Goal: Task Accomplishment & Management: Use online tool/utility

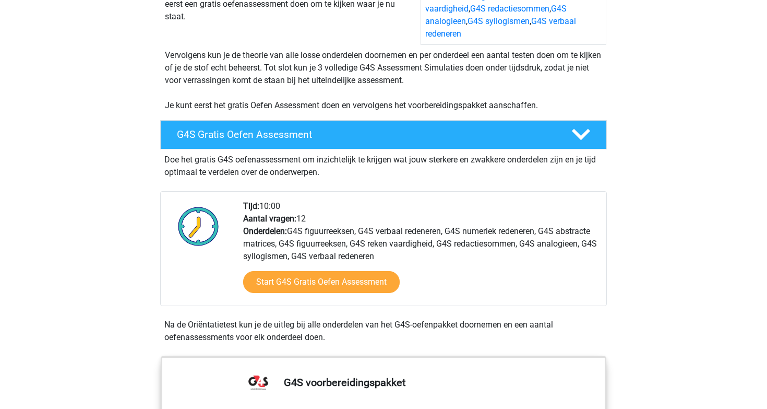
scroll to position [195, 0]
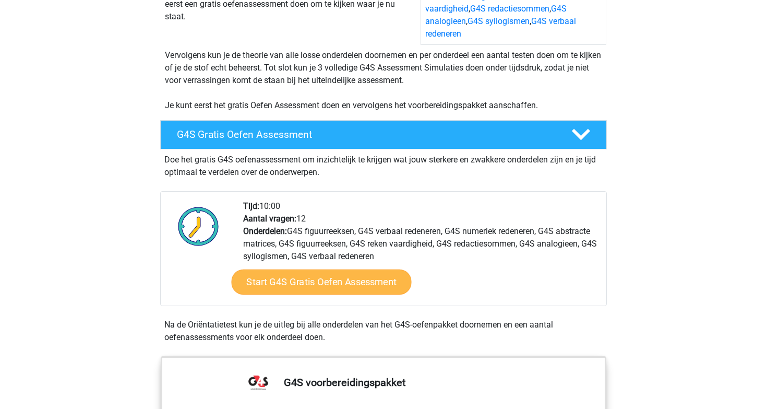
click at [310, 269] on link "Start G4S Gratis Oefen Assessment" at bounding box center [322, 281] width 180 height 25
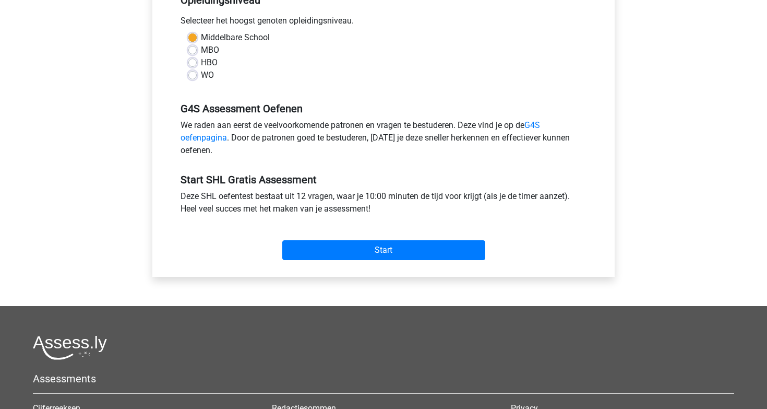
scroll to position [327, 0]
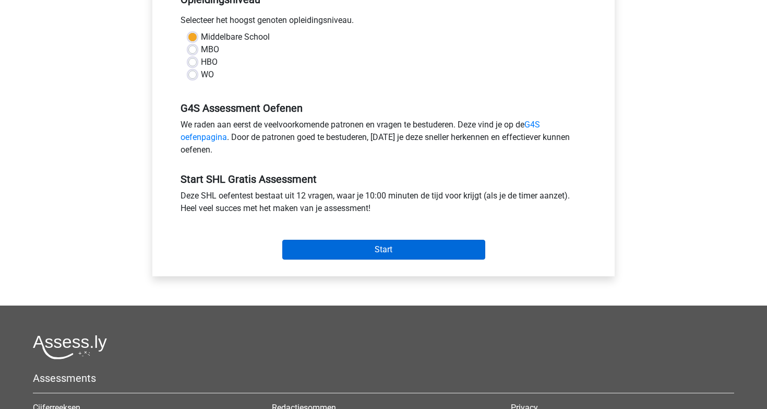
click at [359, 253] on input "Start" at bounding box center [383, 250] width 203 height 20
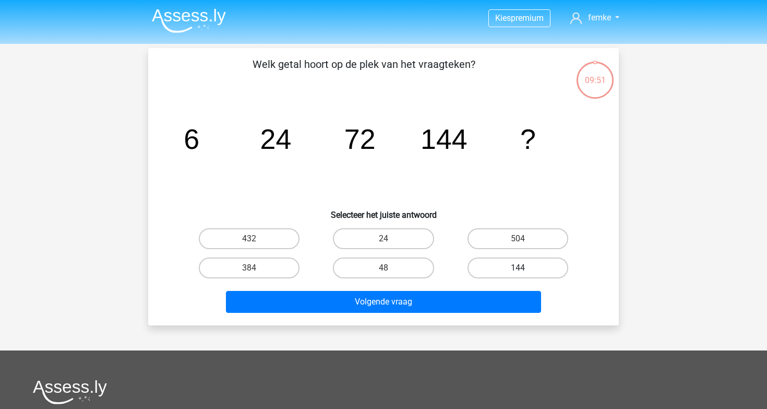
click at [531, 266] on label "144" at bounding box center [518, 267] width 101 height 21
click at [525, 268] on input "144" at bounding box center [521, 271] width 7 height 7
radio input "true"
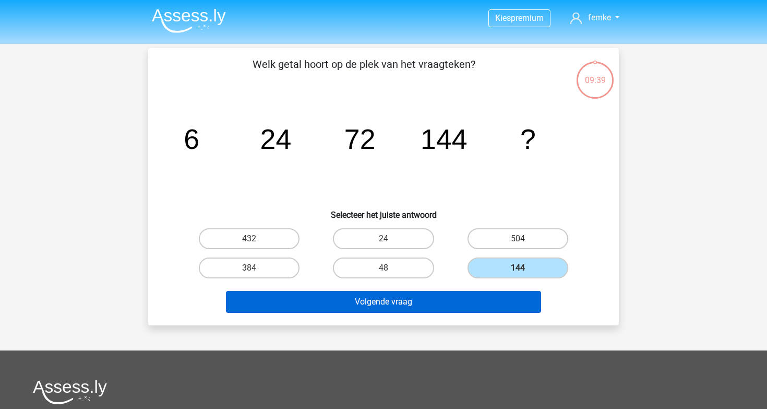
click at [354, 298] on button "Volgende vraag" at bounding box center [384, 302] width 316 height 22
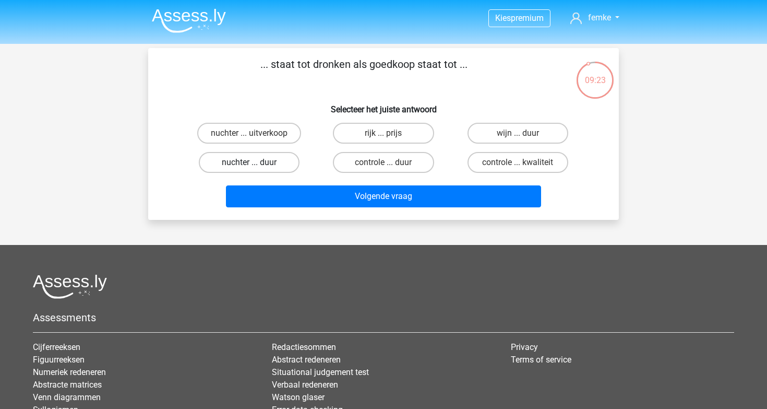
click at [287, 162] on label "nuchter ... duur" at bounding box center [249, 162] width 101 height 21
click at [256, 162] on input "nuchter ... duur" at bounding box center [252, 165] width 7 height 7
radio input "true"
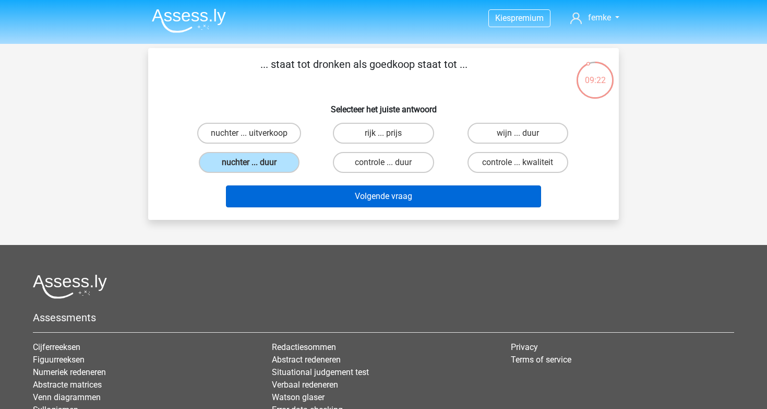
click at [371, 205] on button "Volgende vraag" at bounding box center [384, 196] width 316 height 22
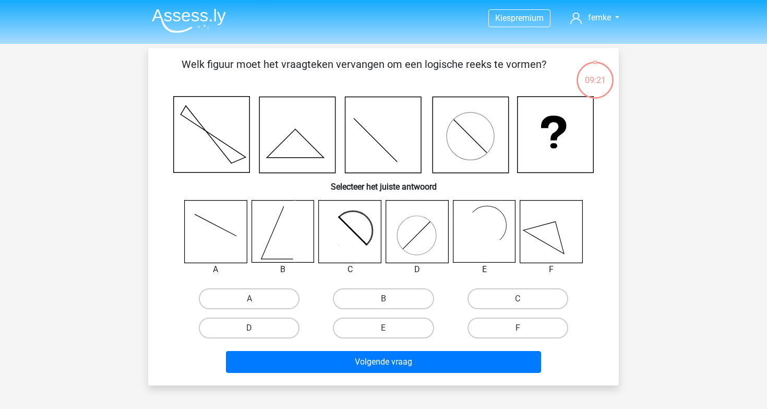
scroll to position [48, 0]
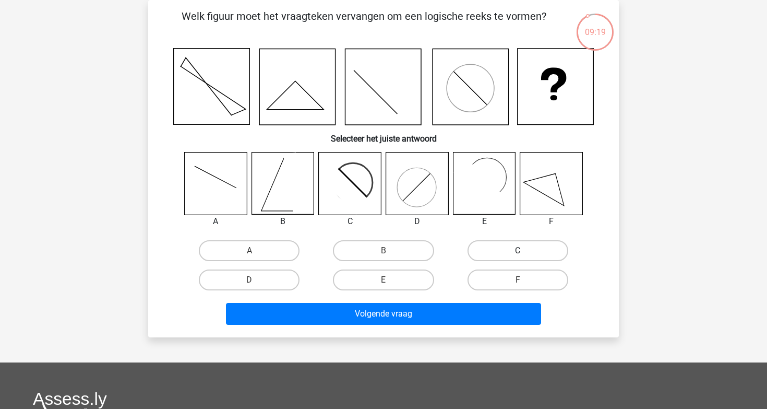
click at [501, 257] on label "C" at bounding box center [518, 250] width 101 height 21
click at [518, 257] on input "C" at bounding box center [521, 254] width 7 height 7
radio input "true"
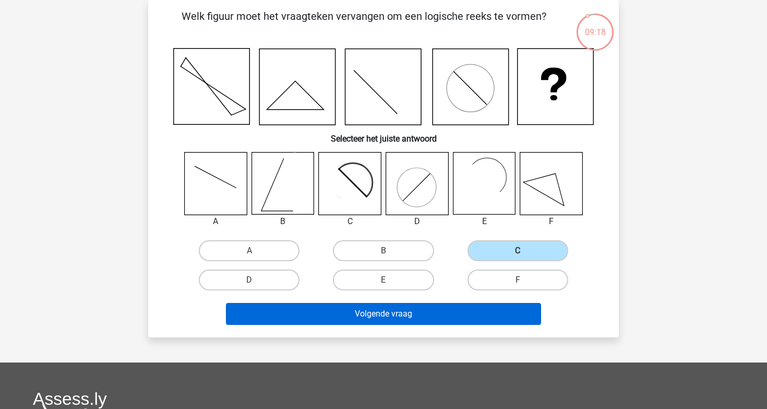
click at [420, 311] on button "Volgende vraag" at bounding box center [384, 314] width 316 height 22
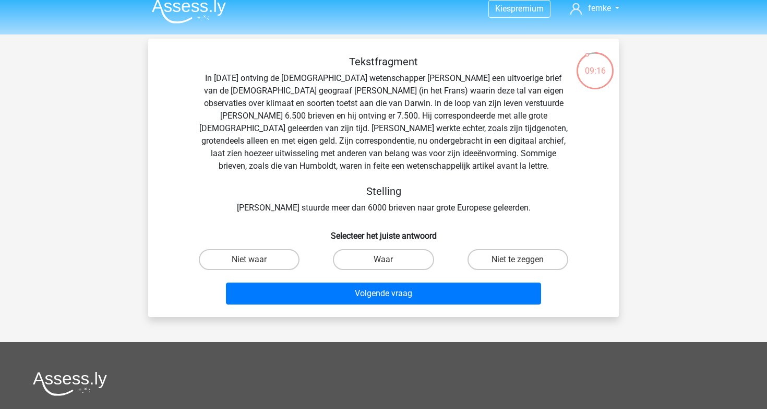
scroll to position [8, 0]
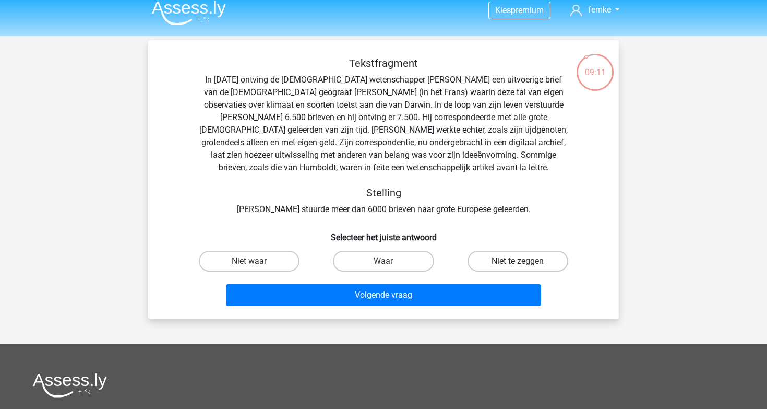
click at [511, 258] on label "Niet te zeggen" at bounding box center [518, 261] width 101 height 21
click at [518, 261] on input "Niet te zeggen" at bounding box center [521, 264] width 7 height 7
radio input "true"
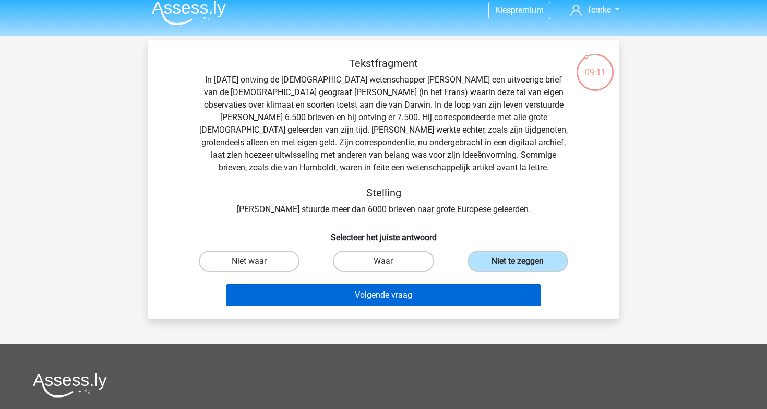
click at [452, 299] on button "Volgende vraag" at bounding box center [384, 295] width 316 height 22
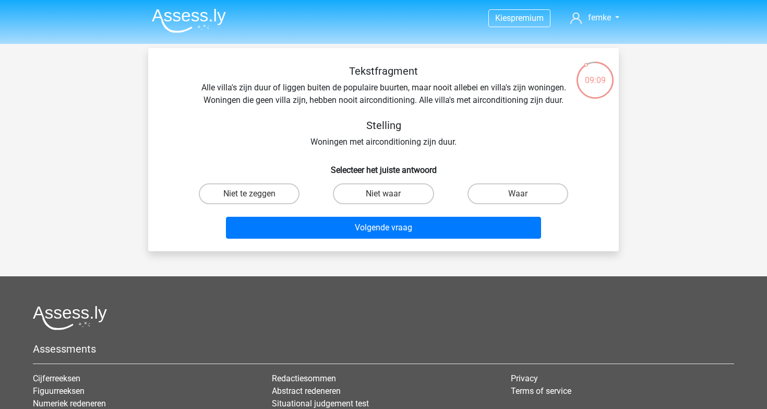
scroll to position [0, 0]
click at [401, 194] on label "Niet waar" at bounding box center [383, 193] width 101 height 21
click at [390, 194] on input "Niet waar" at bounding box center [387, 197] width 7 height 7
radio input "true"
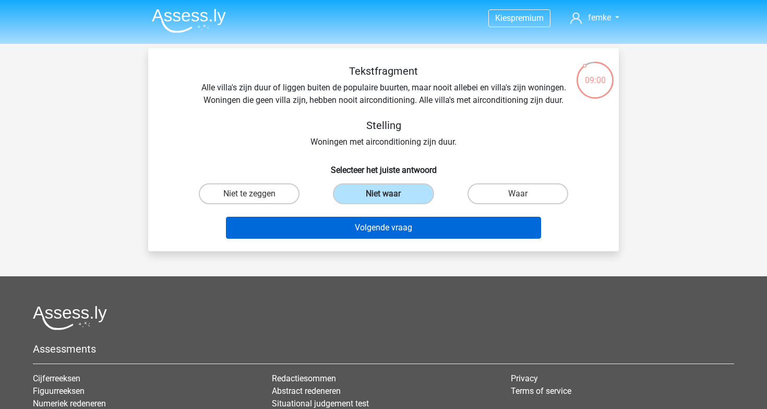
click at [402, 233] on button "Volgende vraag" at bounding box center [384, 228] width 316 height 22
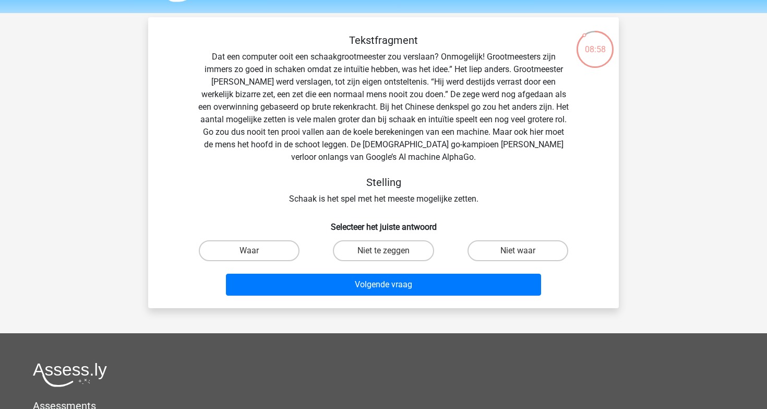
scroll to position [33, 0]
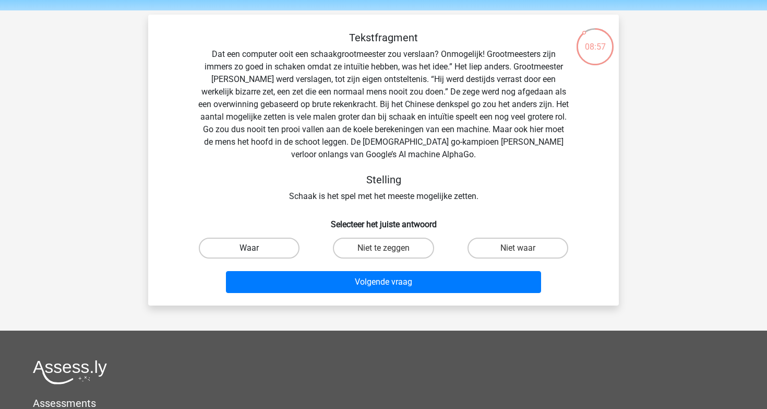
click at [265, 248] on label "Waar" at bounding box center [249, 247] width 101 height 21
click at [256, 248] on input "Waar" at bounding box center [252, 251] width 7 height 7
radio input "true"
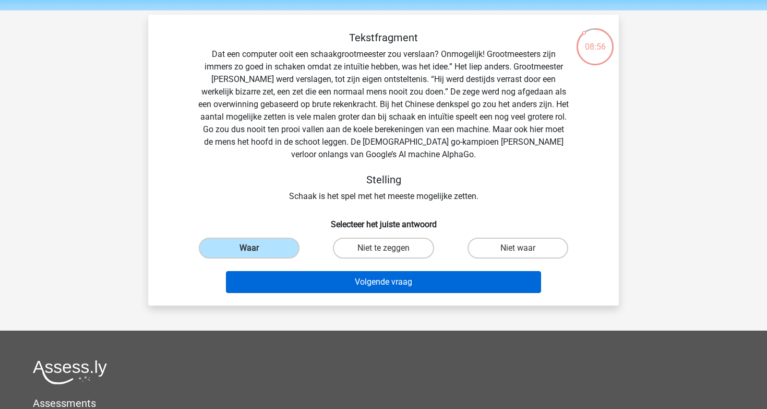
click at [349, 290] on button "Volgende vraag" at bounding box center [384, 282] width 316 height 22
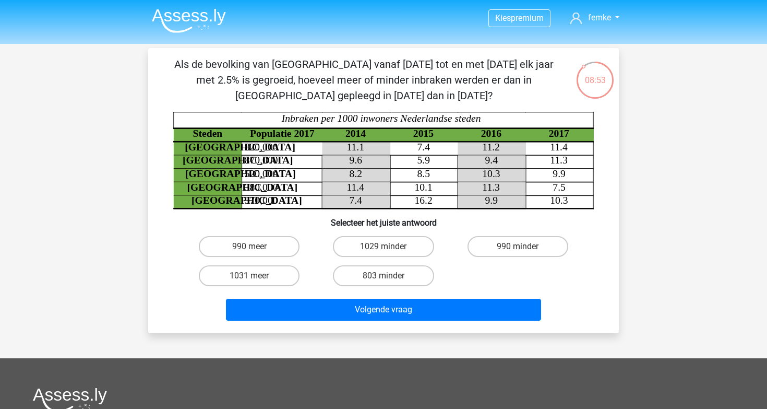
scroll to position [0, 0]
click at [489, 251] on label "990 minder" at bounding box center [518, 246] width 101 height 21
click at [518, 251] on input "990 minder" at bounding box center [521, 249] width 7 height 7
radio input "true"
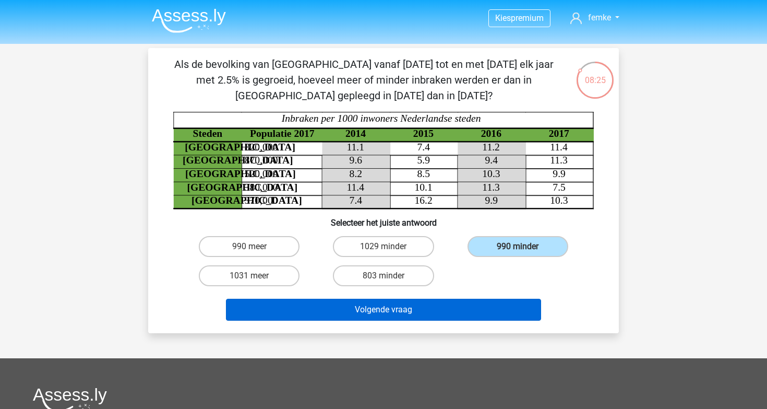
click at [427, 306] on button "Volgende vraag" at bounding box center [384, 310] width 316 height 22
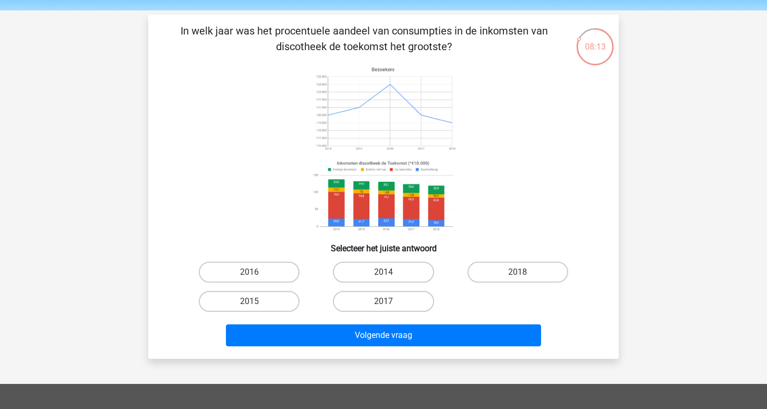
scroll to position [22, 0]
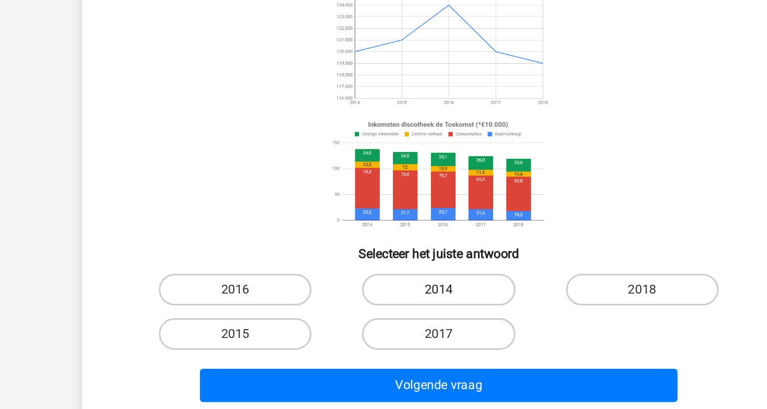
click at [333, 273] on label "2014" at bounding box center [383, 283] width 101 height 21
click at [384, 283] on input "2014" at bounding box center [387, 286] width 7 height 7
radio input "true"
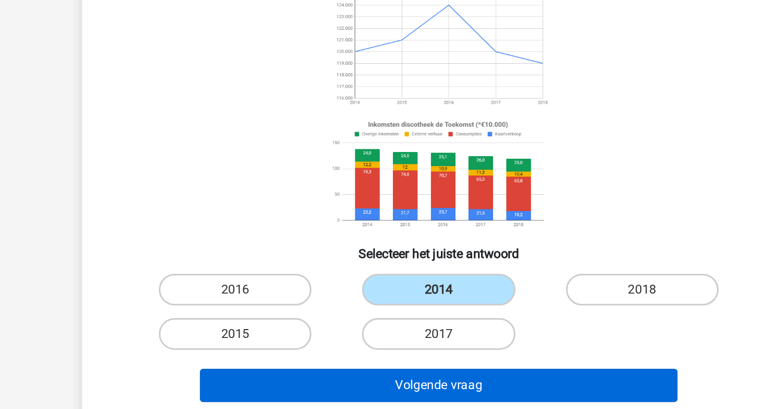
click at [275, 336] on button "Volgende vraag" at bounding box center [384, 347] width 316 height 22
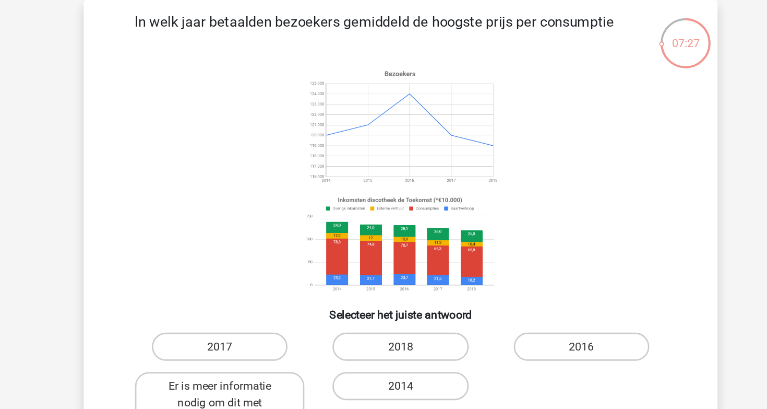
scroll to position [0, 0]
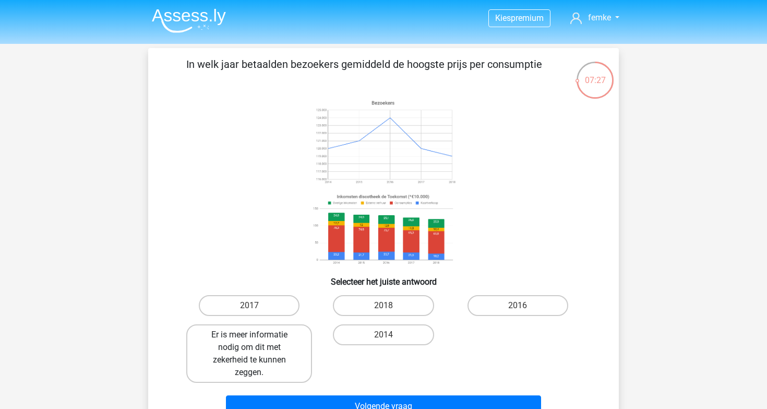
click at [285, 342] on label "Er is meer informatie nodig om dit met zekerheid te kunnen zeggen." at bounding box center [249, 353] width 126 height 58
click at [256, 341] on input "Er is meer informatie nodig om dit met zekerheid te kunnen zeggen." at bounding box center [252, 338] width 7 height 7
radio input "true"
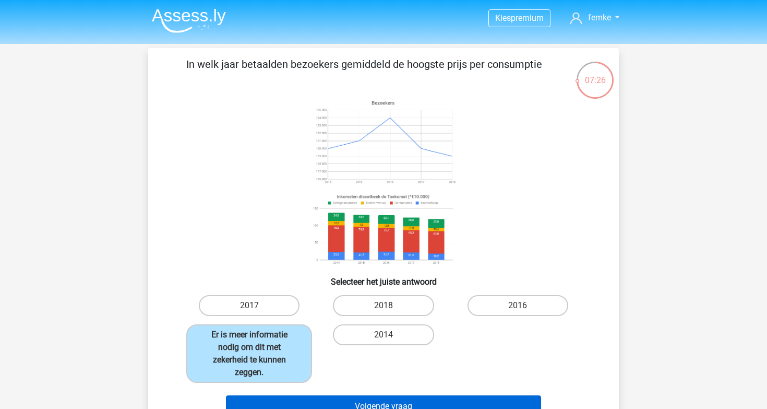
click at [350, 400] on button "Volgende vraag" at bounding box center [384, 406] width 316 height 22
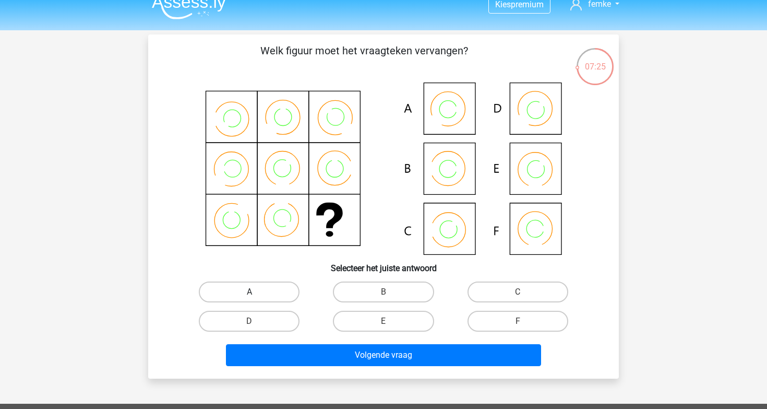
scroll to position [10, 0]
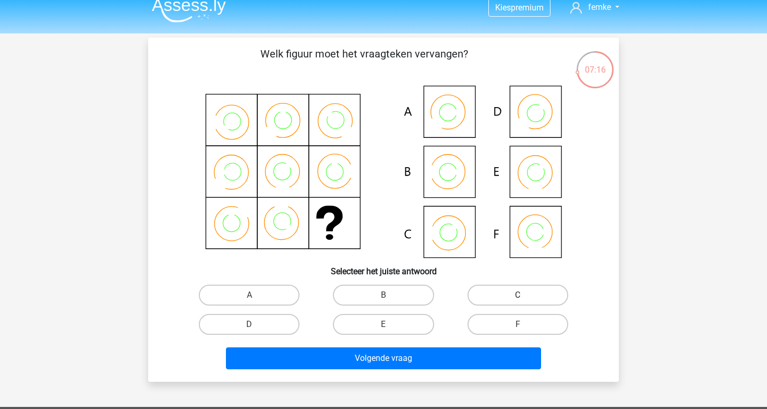
click at [519, 303] on label "C" at bounding box center [518, 294] width 101 height 21
click at [519, 302] on input "C" at bounding box center [521, 298] width 7 height 7
radio input "true"
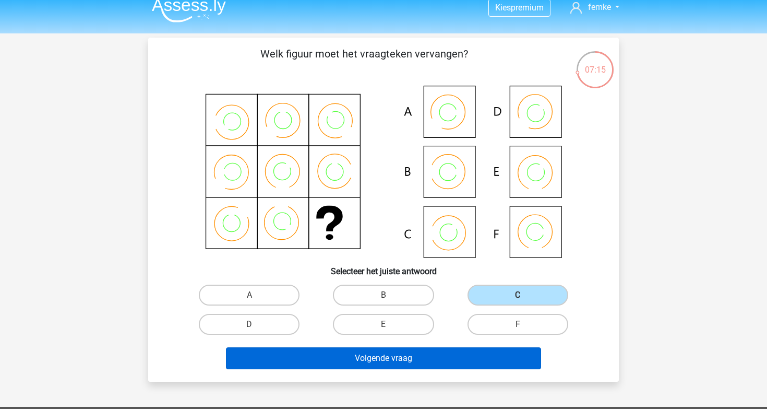
click at [394, 360] on button "Volgende vraag" at bounding box center [384, 358] width 316 height 22
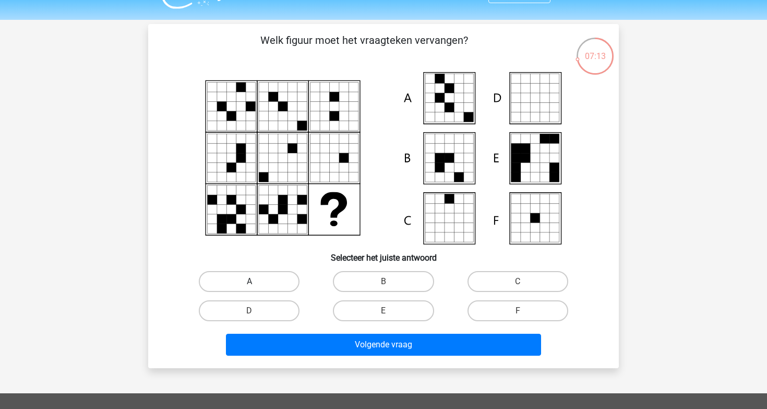
scroll to position [23, 0]
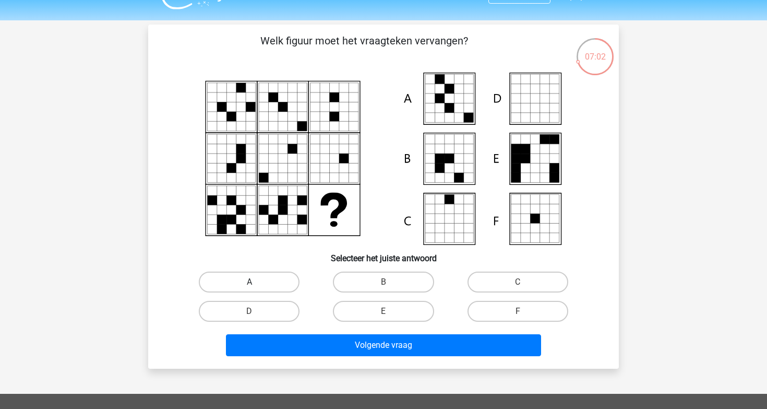
click at [274, 283] on label "A" at bounding box center [249, 281] width 101 height 21
click at [256, 283] on input "A" at bounding box center [252, 285] width 7 height 7
radio input "true"
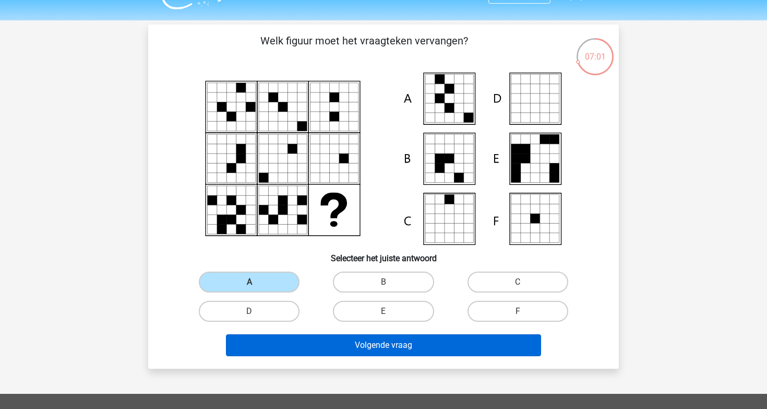
click at [363, 349] on button "Volgende vraag" at bounding box center [384, 345] width 316 height 22
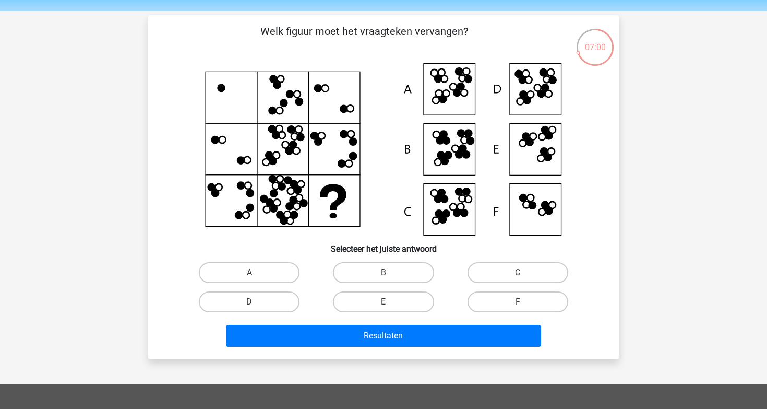
scroll to position [32, 0]
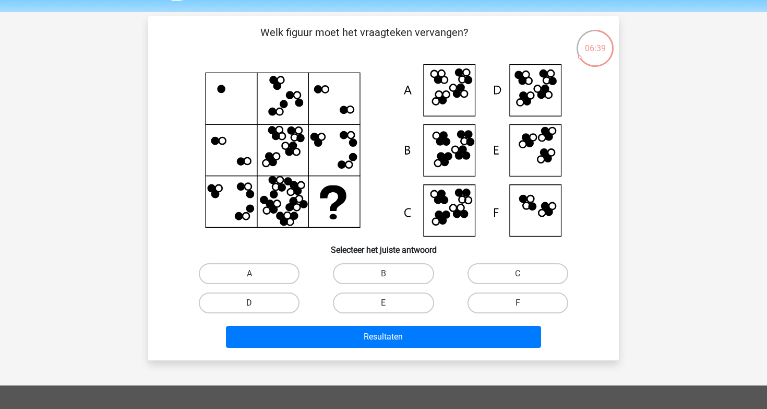
click at [290, 304] on label "D" at bounding box center [249, 302] width 101 height 21
click at [256, 304] on input "D" at bounding box center [252, 306] width 7 height 7
radio input "true"
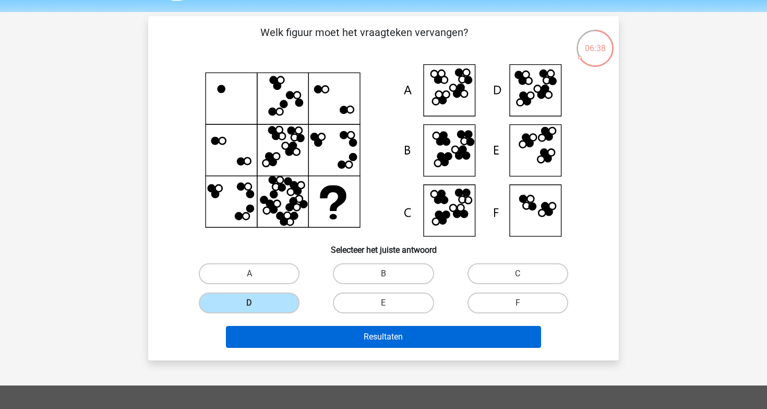
click at [329, 334] on button "Resultaten" at bounding box center [384, 337] width 316 height 22
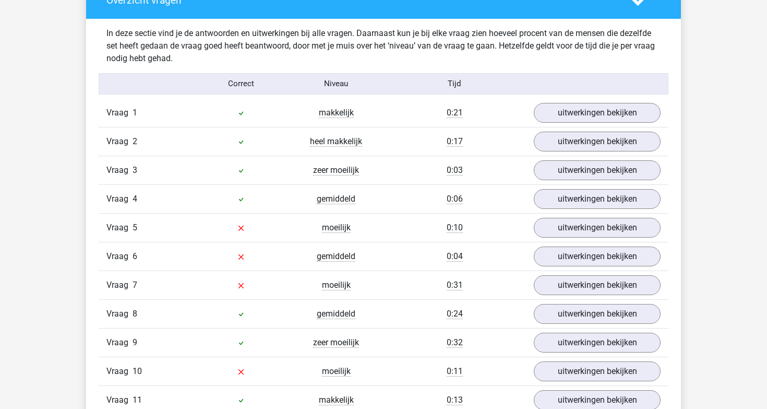
scroll to position [1446, 0]
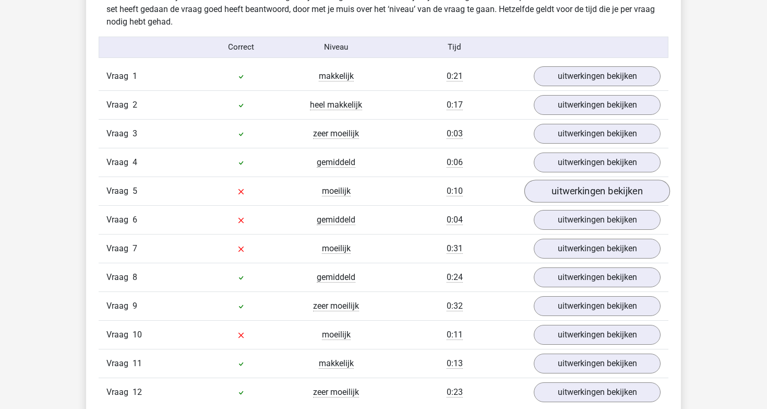
click at [567, 188] on link "uitwerkingen bekijken" at bounding box center [598, 191] width 146 height 23
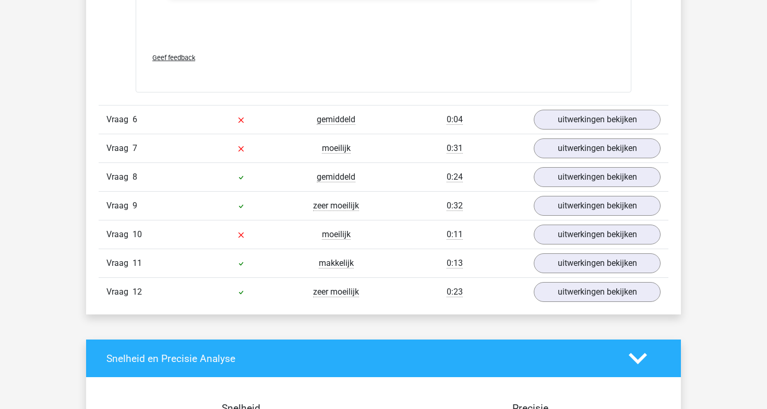
scroll to position [2104, 0]
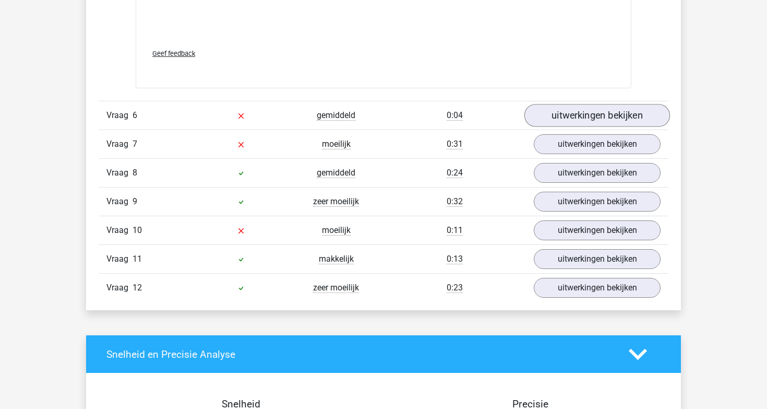
click at [540, 117] on link "uitwerkingen bekijken" at bounding box center [598, 115] width 146 height 23
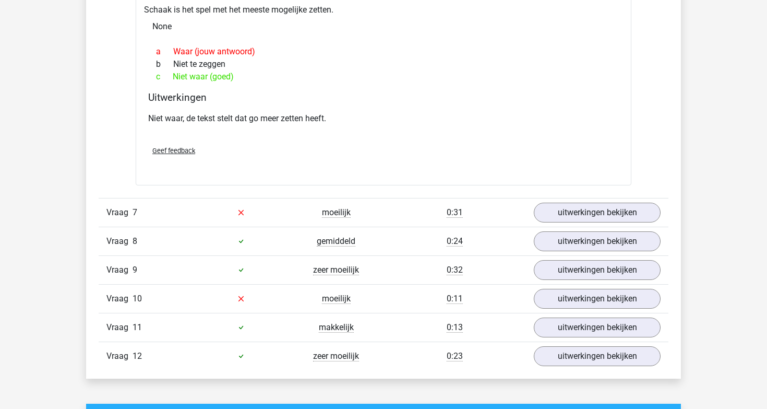
scroll to position [2382, 0]
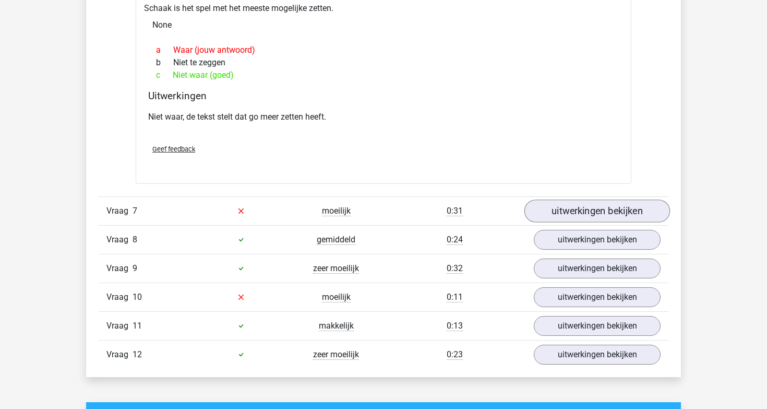
click at [564, 206] on link "uitwerkingen bekijken" at bounding box center [598, 210] width 146 height 23
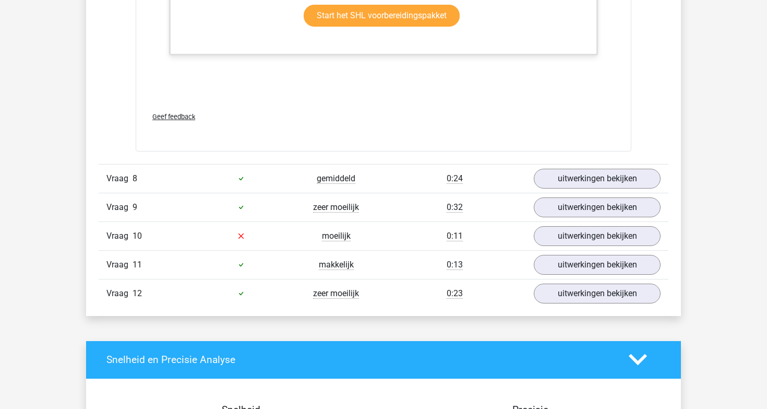
scroll to position [3071, 0]
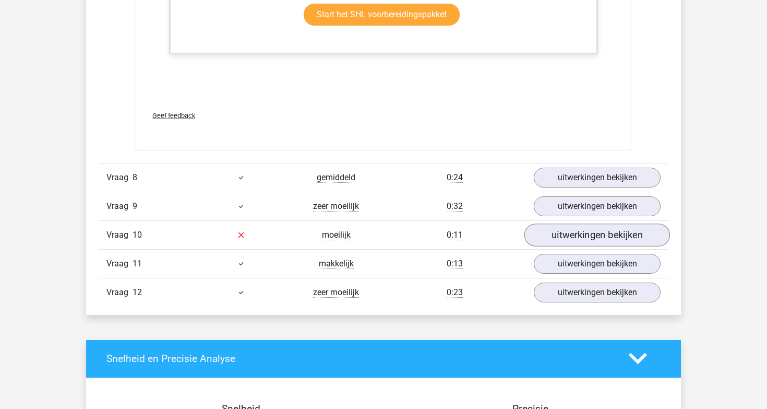
click at [575, 230] on link "uitwerkingen bekijken" at bounding box center [598, 234] width 146 height 23
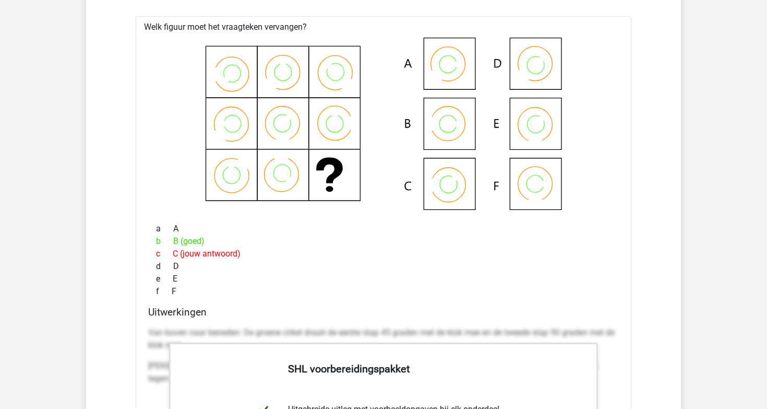
scroll to position [3311, 0]
